Goal: Download file/media

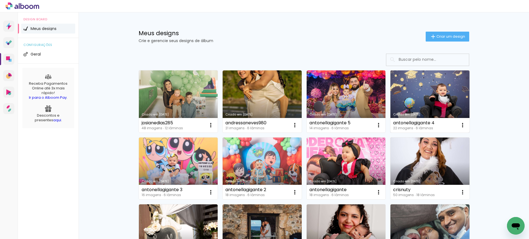
click at [416, 89] on link "Criado em [DATE]" at bounding box center [429, 101] width 79 height 62
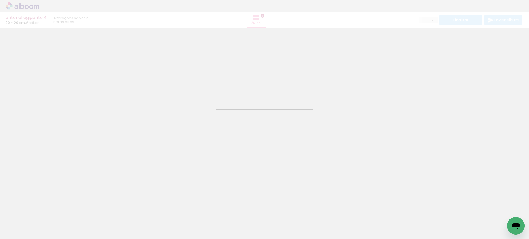
type input "JPG"
type input "Alta, 300 DPI"
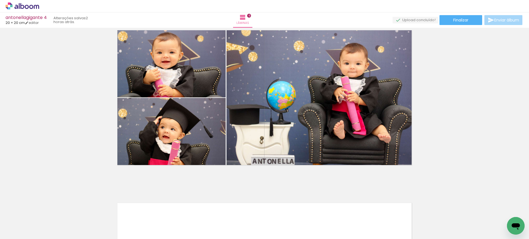
scroll to position [882, 0]
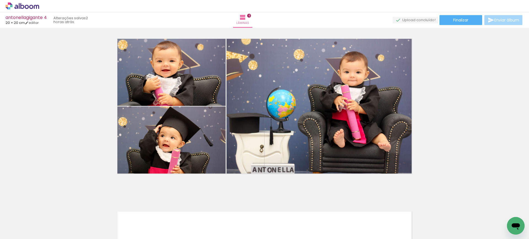
click at [351, 111] on quentale-photo at bounding box center [323, 105] width 195 height 139
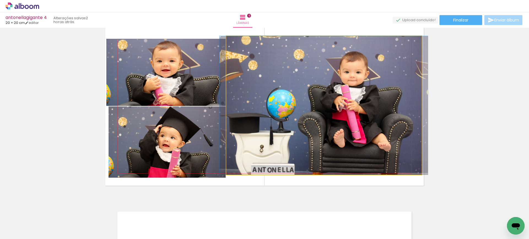
click at [351, 111] on quentale-photo at bounding box center [323, 105] width 195 height 139
click at [350, 110] on quentale-photo at bounding box center [323, 105] width 195 height 139
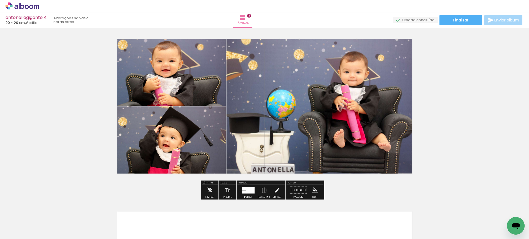
click at [350, 110] on quentale-photo at bounding box center [323, 105] width 195 height 139
click at [0, 0] on div at bounding box center [0, 0] width 0 height 0
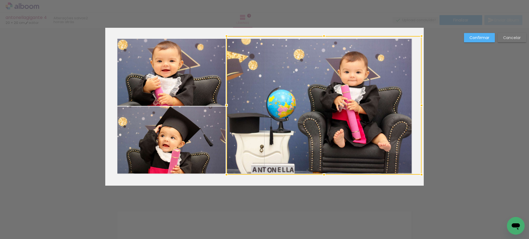
click at [328, 112] on div at bounding box center [323, 105] width 195 height 139
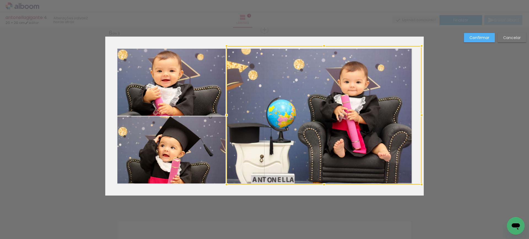
click at [324, 183] on div at bounding box center [323, 184] width 11 height 11
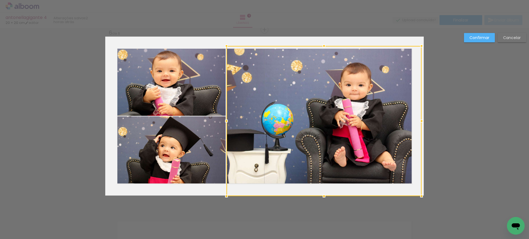
drag, startPoint x: 322, startPoint y: 184, endPoint x: 322, endPoint y: 195, distance: 11.3
click at [322, 195] on div at bounding box center [323, 196] width 11 height 11
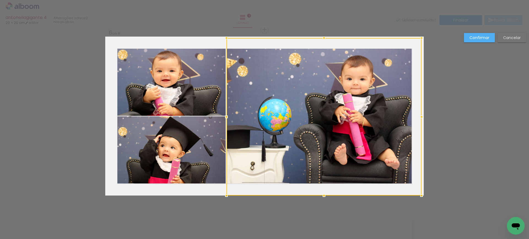
drag, startPoint x: 322, startPoint y: 44, endPoint x: 326, endPoint y: 29, distance: 15.8
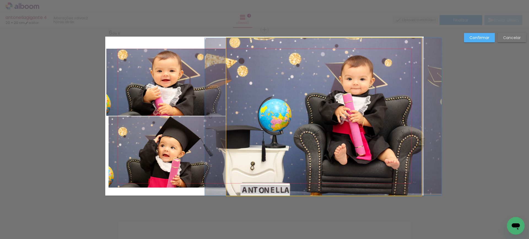
click at [329, 63] on quentale-photo at bounding box center [323, 117] width 195 height 158
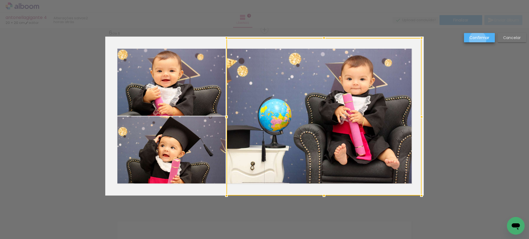
click at [0, 0] on slot "Confirmar" at bounding box center [0, 0] width 0 height 0
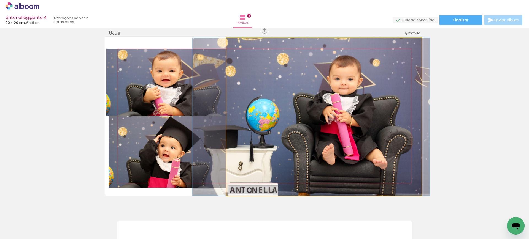
drag, startPoint x: 366, startPoint y: 102, endPoint x: 354, endPoint y: 101, distance: 11.9
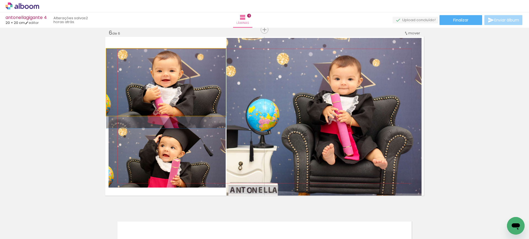
click at [179, 70] on quentale-photo at bounding box center [166, 82] width 120 height 67
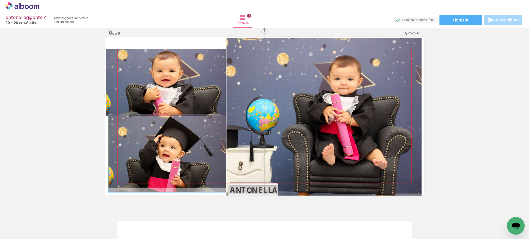
click at [141, 153] on quentale-photo at bounding box center [166, 151] width 117 height 71
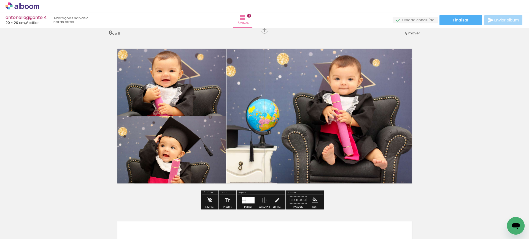
click at [141, 153] on quentale-photo at bounding box center [166, 151] width 117 height 71
click at [140, 153] on quentale-photo at bounding box center [166, 151] width 117 height 71
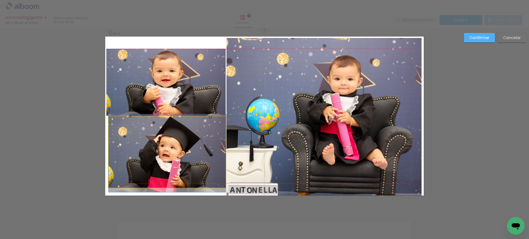
click at [140, 153] on quentale-photo at bounding box center [166, 151] width 117 height 71
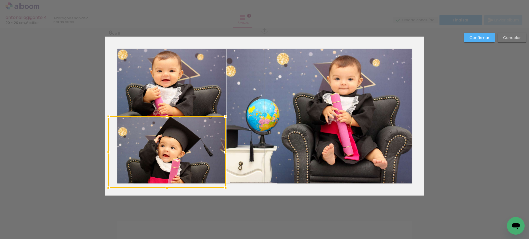
drag, startPoint x: 163, startPoint y: 188, endPoint x: 159, endPoint y: 220, distance: 32.7
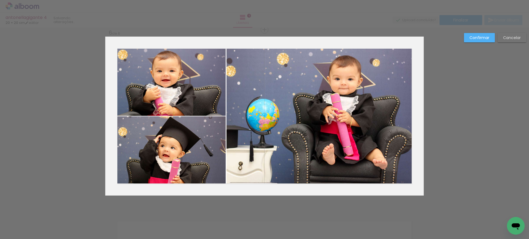
click at [156, 168] on quentale-photo at bounding box center [166, 152] width 117 height 72
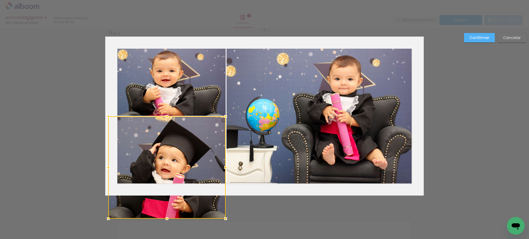
drag, startPoint x: 166, startPoint y: 189, endPoint x: 166, endPoint y: 198, distance: 9.1
click at [166, 198] on div at bounding box center [166, 167] width 117 height 102
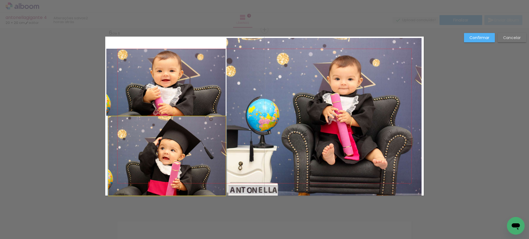
click at [161, 175] on quentale-photo at bounding box center [166, 155] width 117 height 79
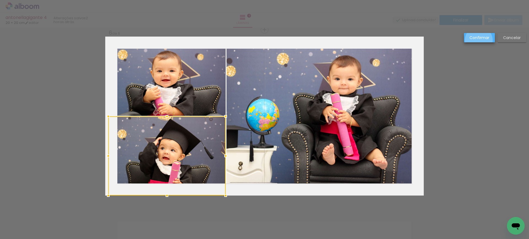
click at [479, 40] on paper-button "Confirmar" at bounding box center [479, 37] width 31 height 9
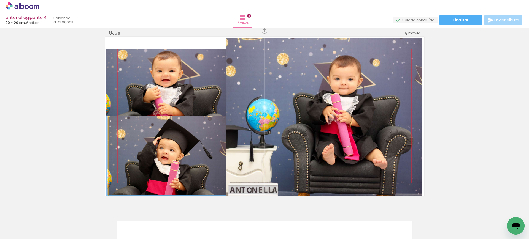
drag, startPoint x: 161, startPoint y: 176, endPoint x: 159, endPoint y: 172, distance: 5.1
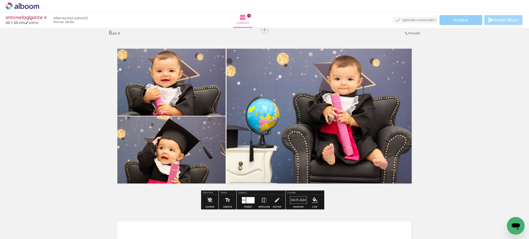
click at [459, 21] on span "Finalizar" at bounding box center [460, 20] width 15 height 4
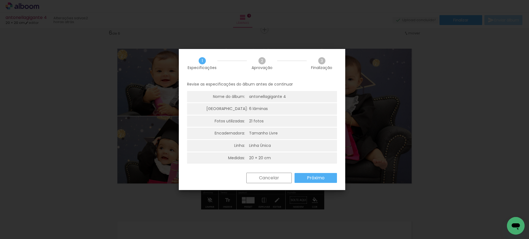
click at [0, 0] on slot "Próximo" at bounding box center [0, 0] width 0 height 0
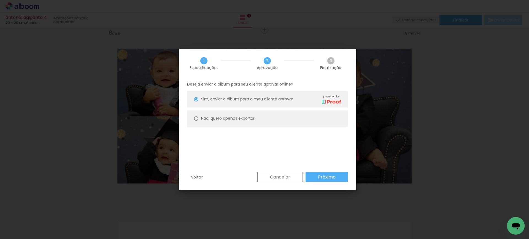
click at [229, 114] on paper-radio-button "Não, quero apenas exportar" at bounding box center [267, 118] width 161 height 17
type paper-radio-button "on"
click at [324, 173] on paper-button "Próximo" at bounding box center [326, 177] width 42 height 10
type input "Alta, 300 DPI"
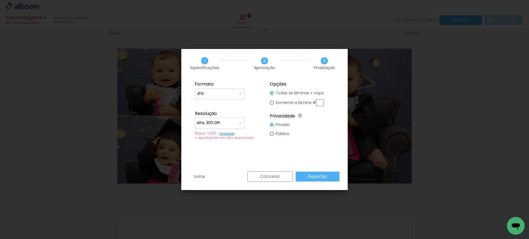
click at [323, 102] on input "text" at bounding box center [320, 102] width 8 height 7
type paper-radio-button "on"
type input "6"
click at [316, 124] on fieldset "Opções Todas as lâminas + capa Somente a lâmina # 6 Privacidade Todo o conteúdo…" at bounding box center [302, 111] width 74 height 66
click at [0, 0] on slot "Exportar" at bounding box center [0, 0] width 0 height 0
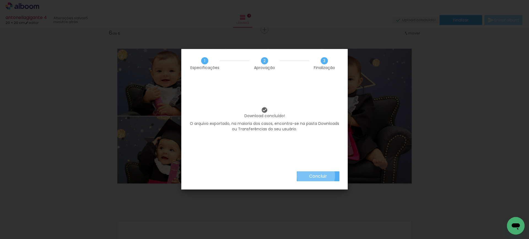
click at [0, 0] on slot "Concluir" at bounding box center [0, 0] width 0 height 0
